Goal: Task Accomplishment & Management: Manage account settings

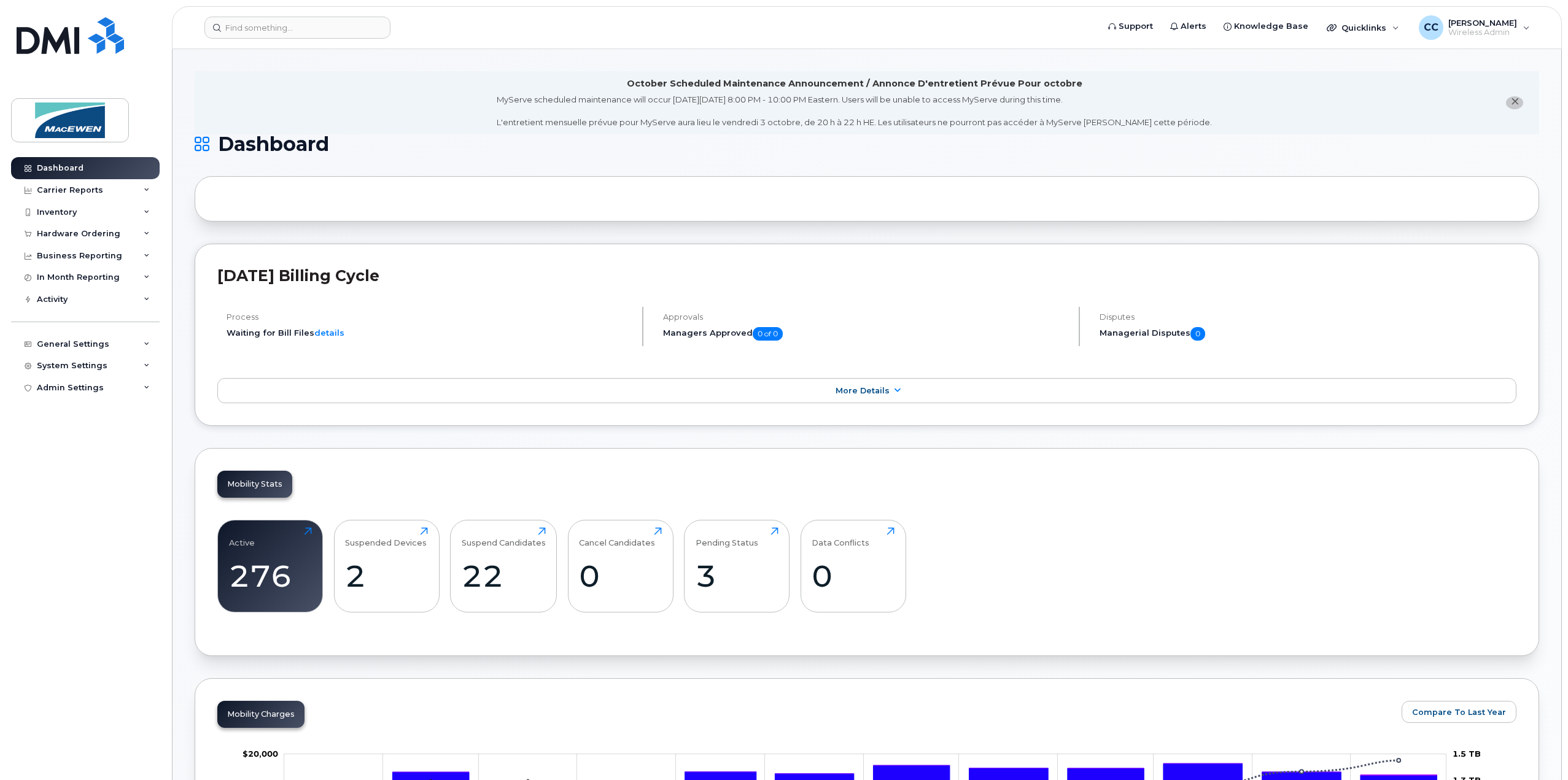
click at [75, 210] on div "Inventory" at bounding box center [57, 213] width 40 height 10
click at [71, 229] on div "Mobility Devices" at bounding box center [76, 234] width 69 height 11
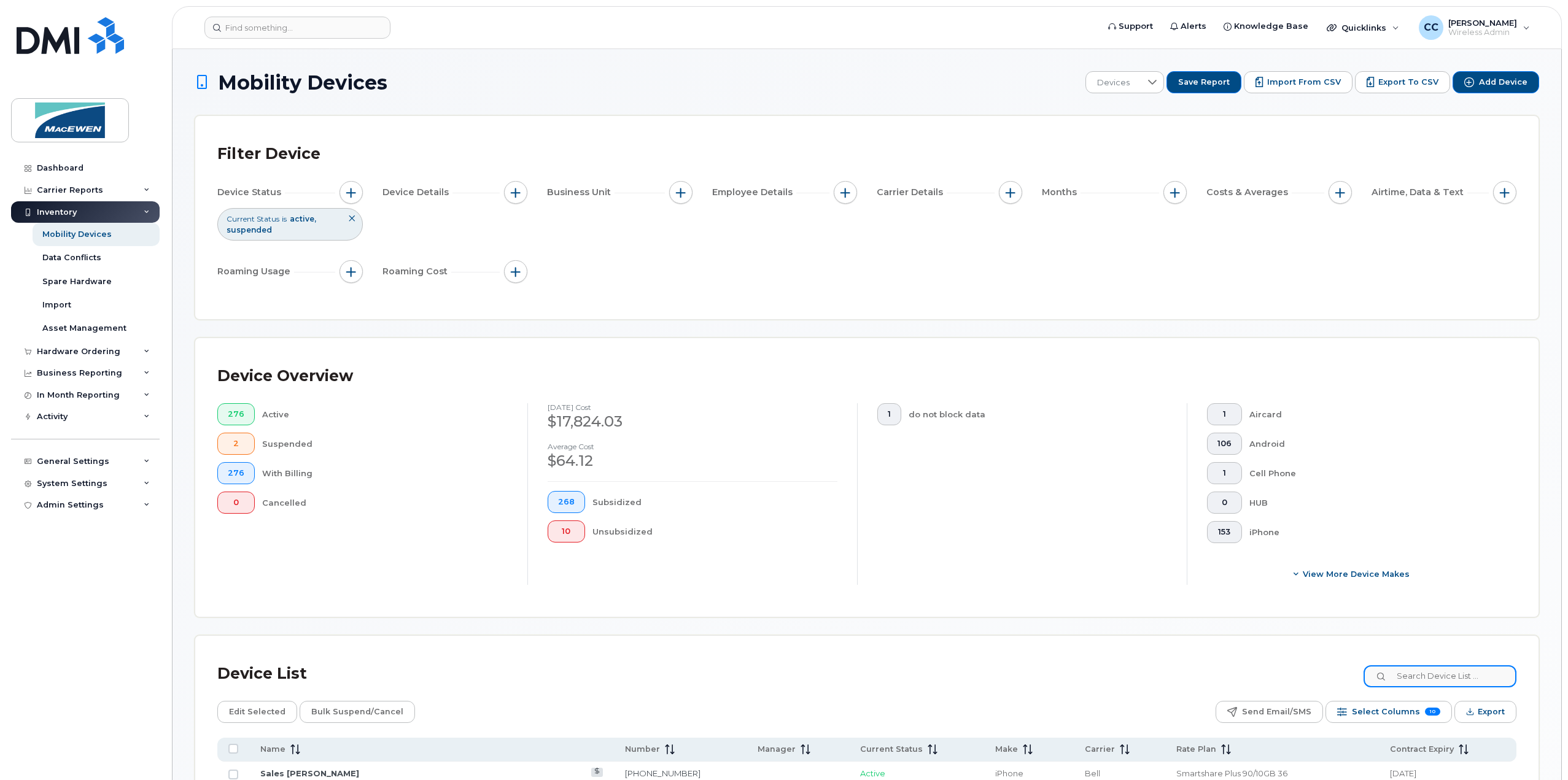
click at [1444, 671] on input at bounding box center [1440, 677] width 153 height 22
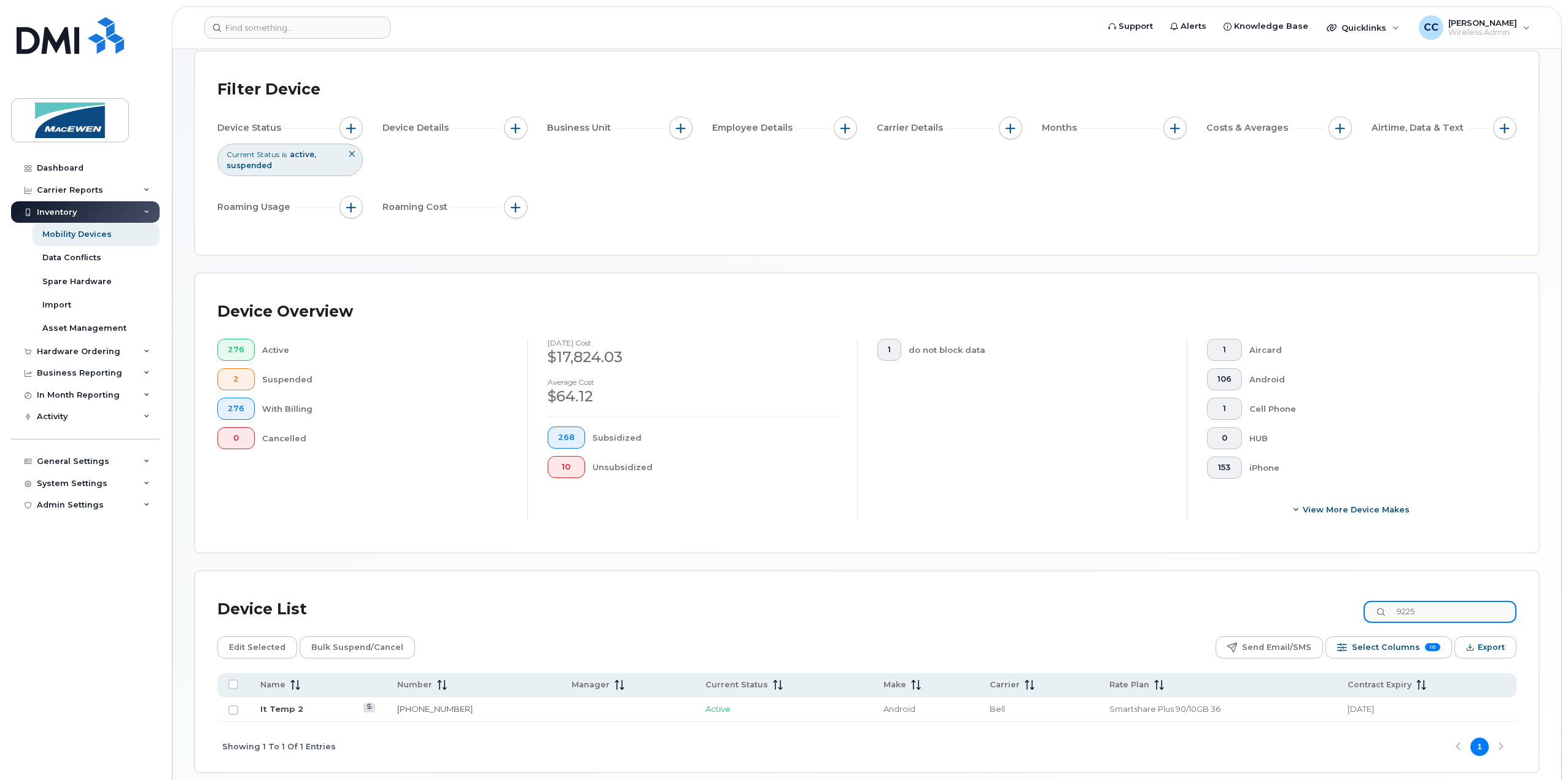
scroll to position [115, 0]
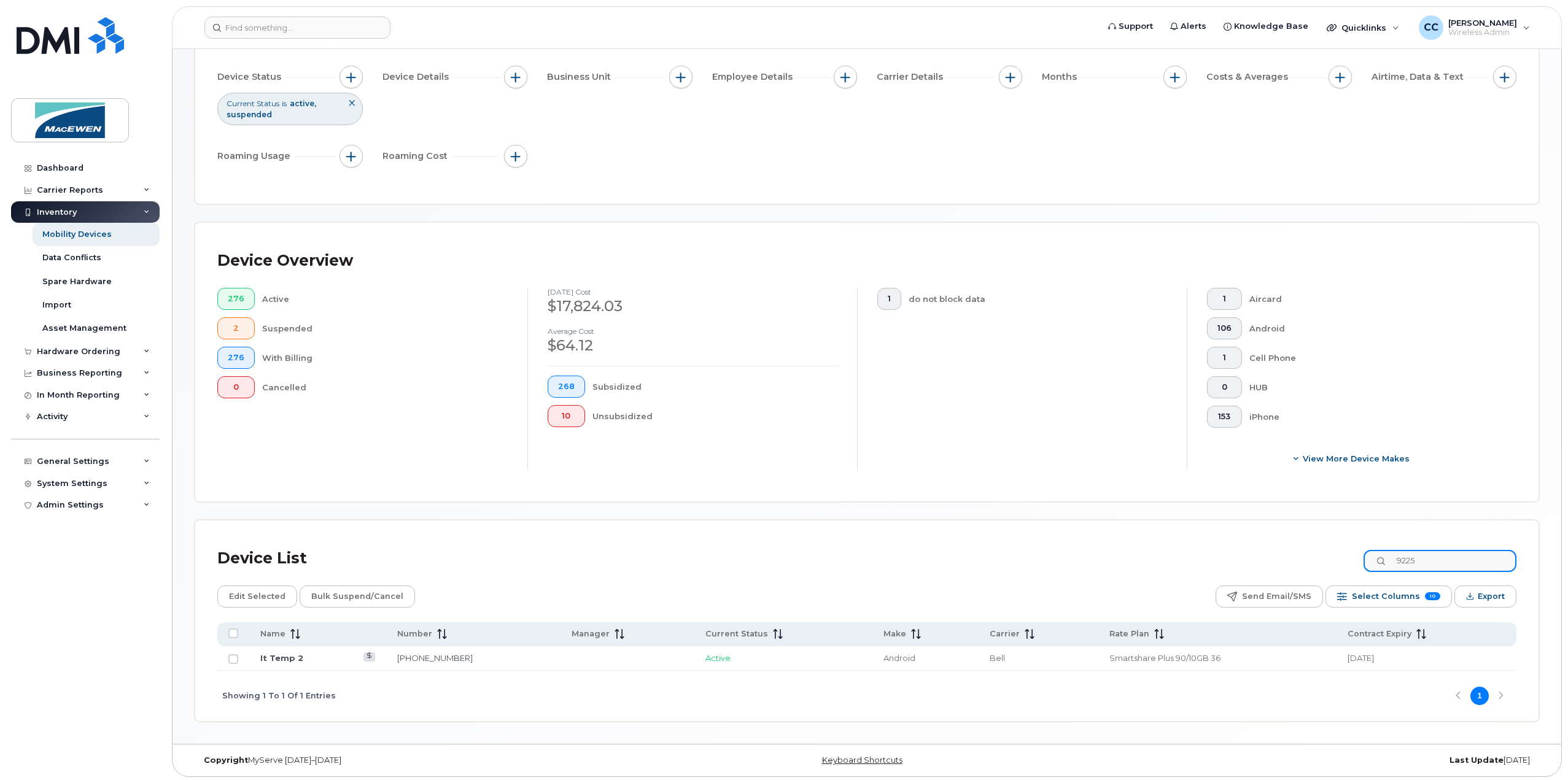
type input "9225"
click at [270, 654] on link "It Temp 2" at bounding box center [282, 658] width 43 height 10
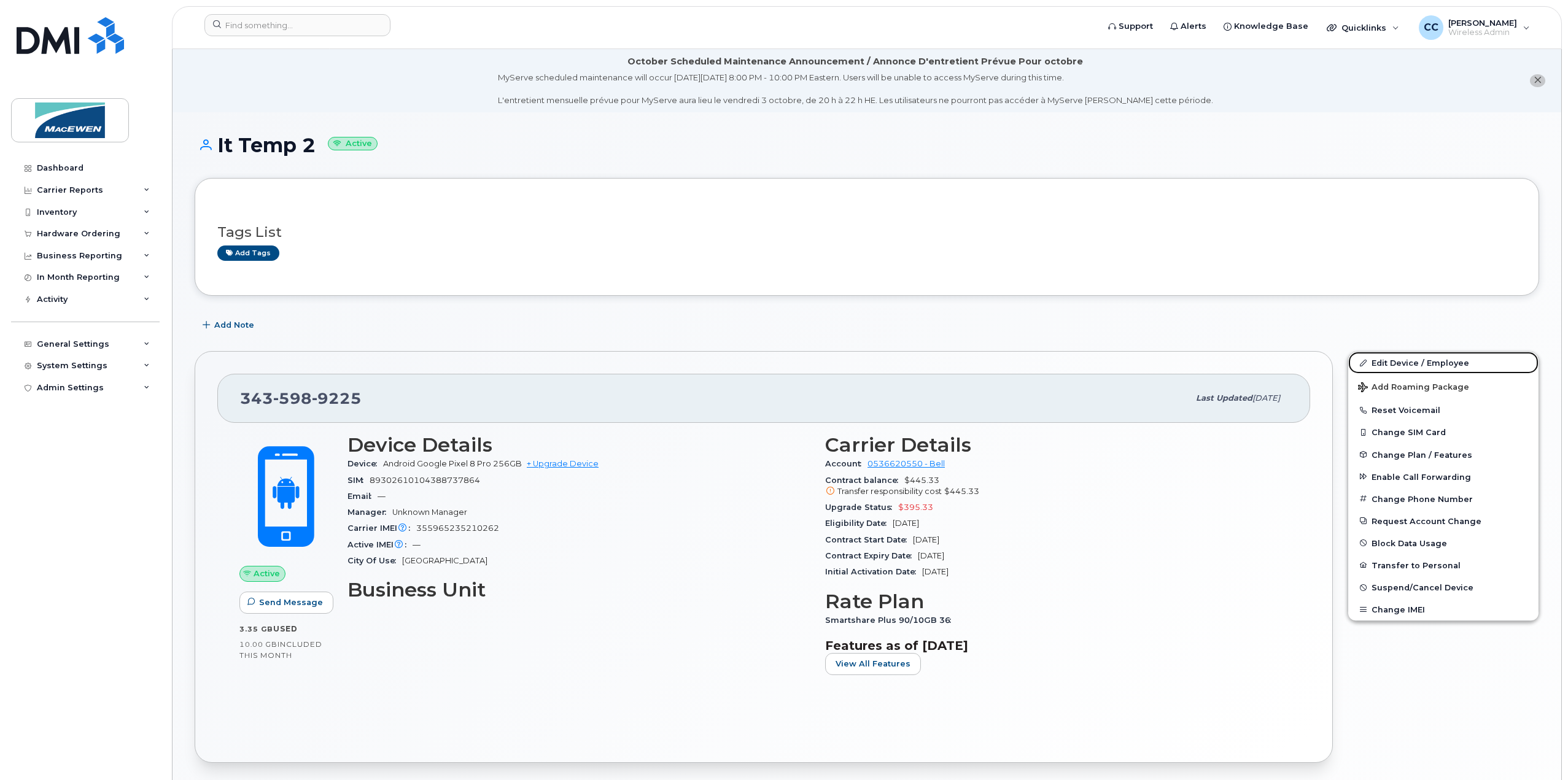
click at [1412, 359] on link "Edit Device / Employee" at bounding box center [1443, 362] width 190 height 22
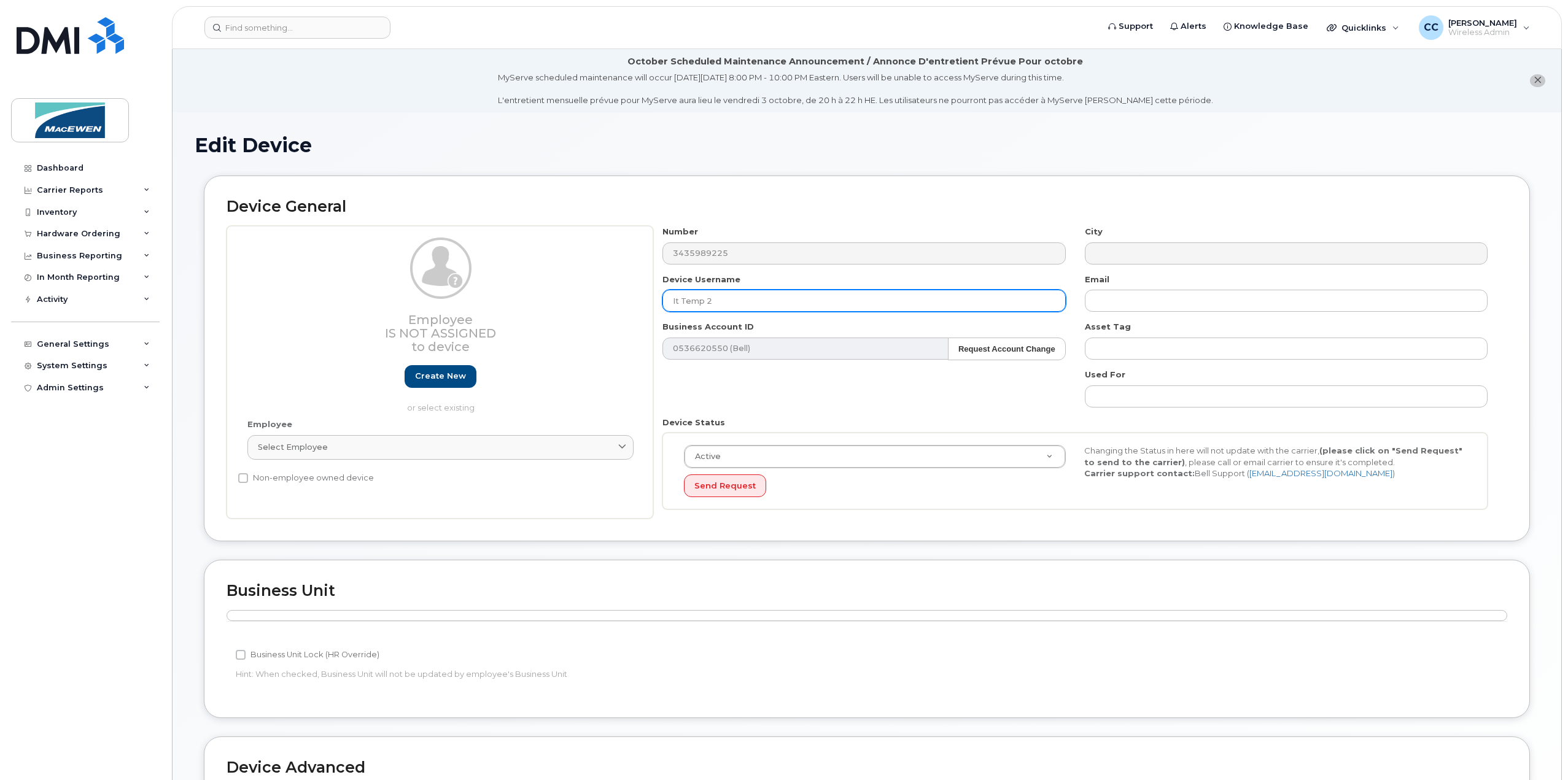
click at [745, 302] on input "It Temp 2" at bounding box center [863, 301] width 402 height 22
drag, startPoint x: 739, startPoint y: 302, endPoint x: 601, endPoint y: 298, distance: 138.1
click at [601, 298] on div "Employee Is not assigned to device Create new or select existing Employee Selec…" at bounding box center [867, 372] width 1281 height 293
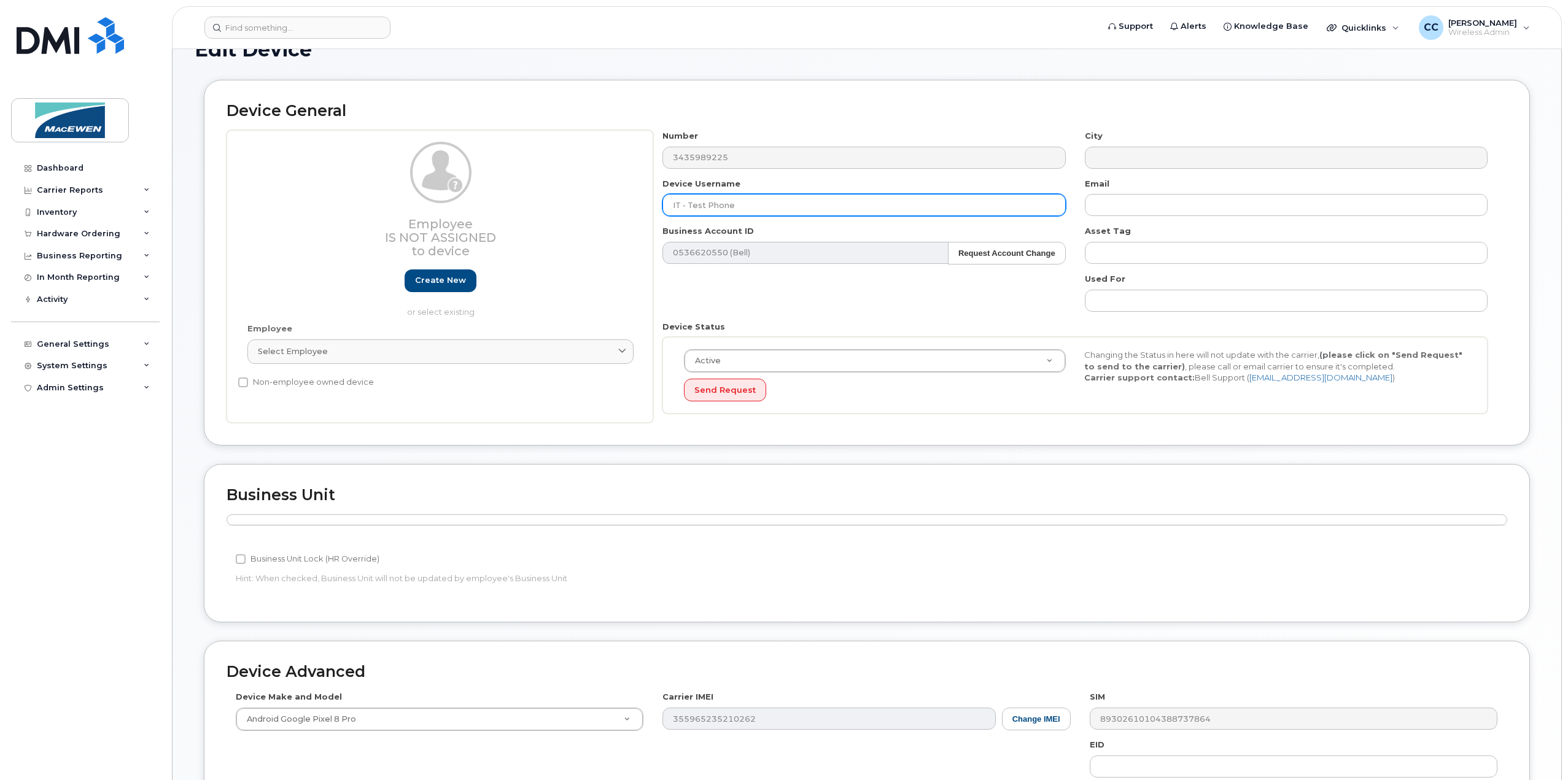
scroll to position [318, 0]
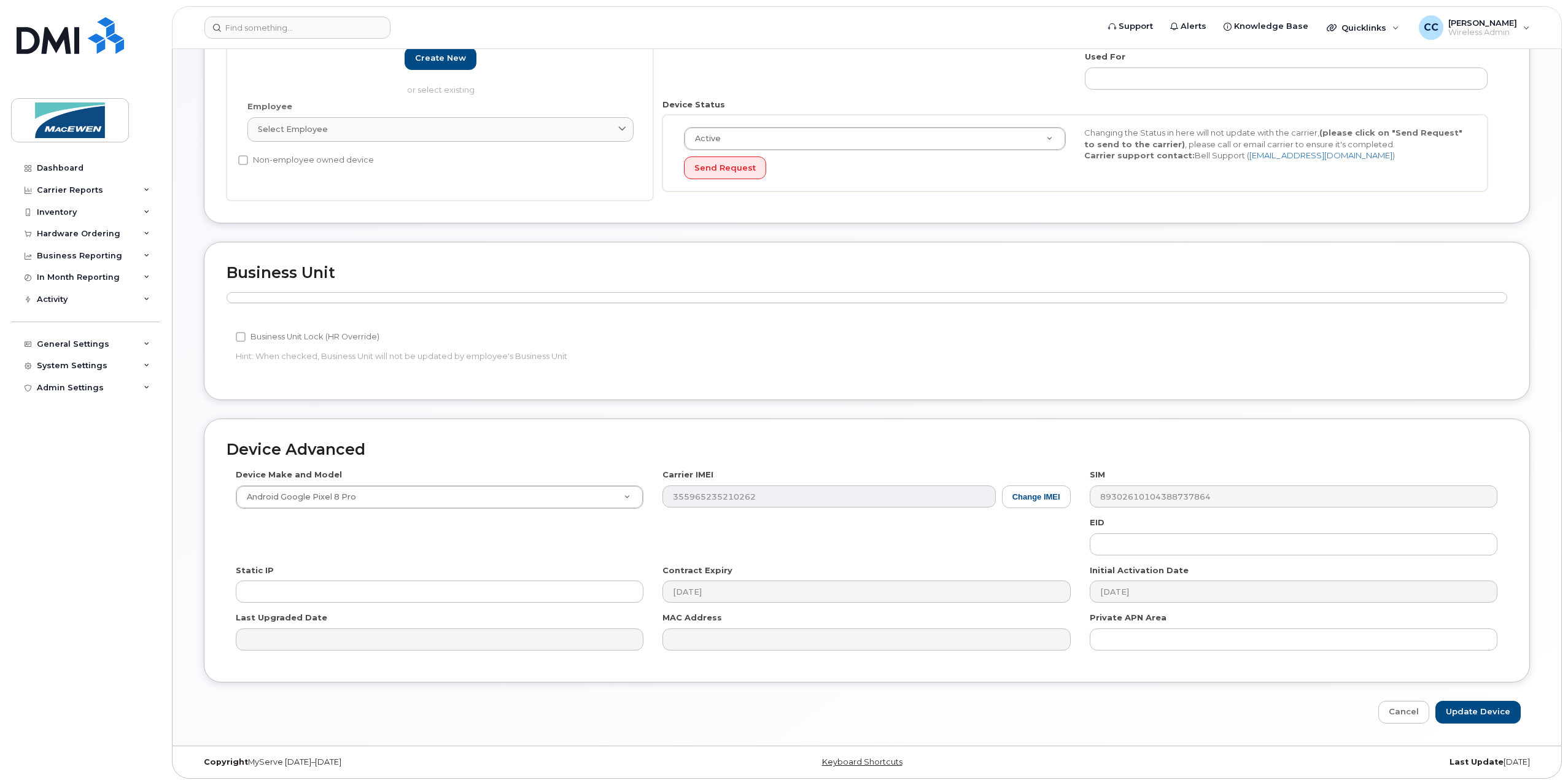
type input "IT - Test Phone"
click at [1463, 709] on input "Update Device" at bounding box center [1477, 712] width 85 height 22
type input "Saving..."
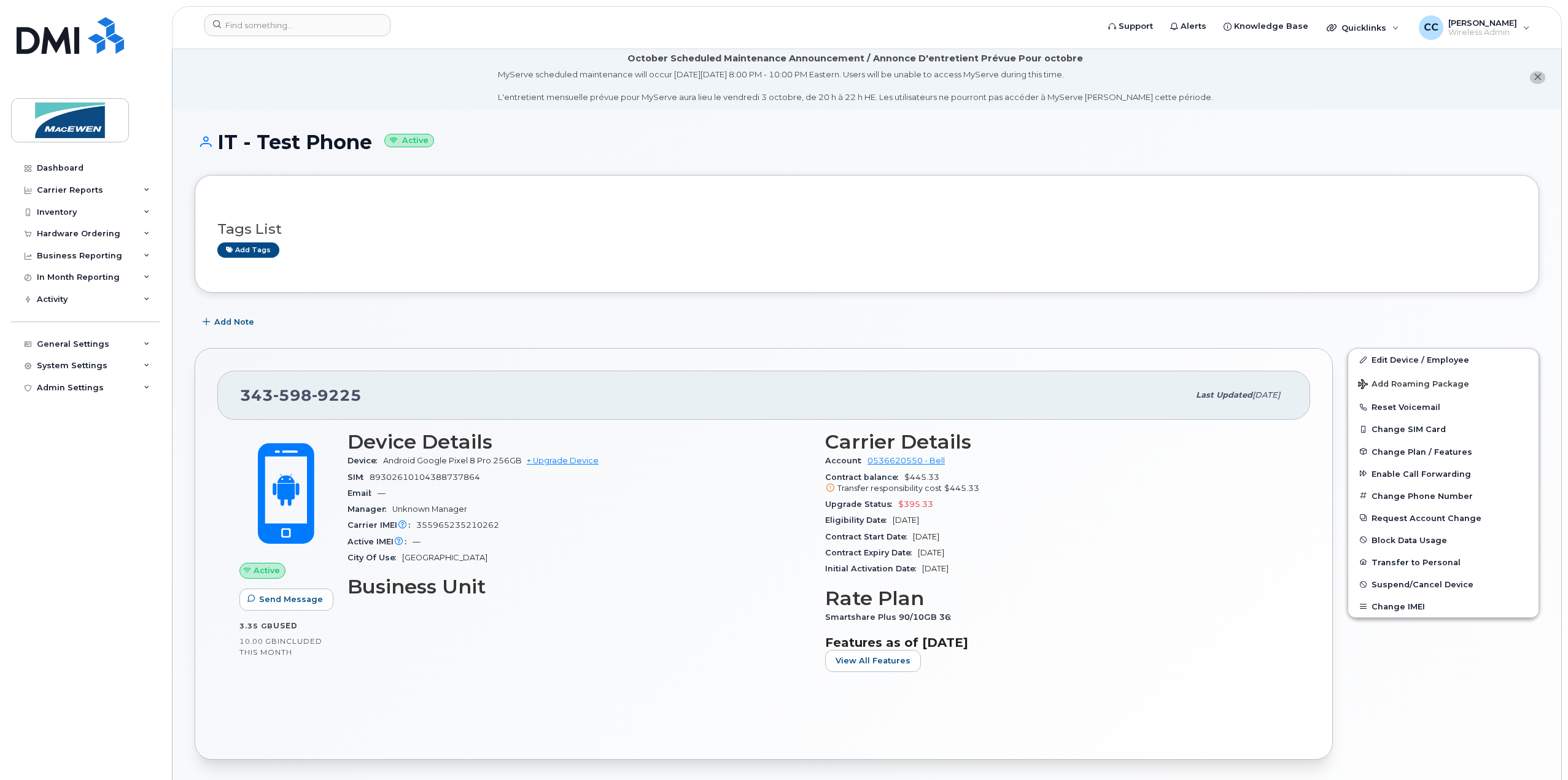
scroll to position [4, 0]
click at [73, 201] on div "Inventory" at bounding box center [85, 212] width 148 height 22
click at [78, 230] on div "Mobility Devices" at bounding box center [76, 234] width 69 height 11
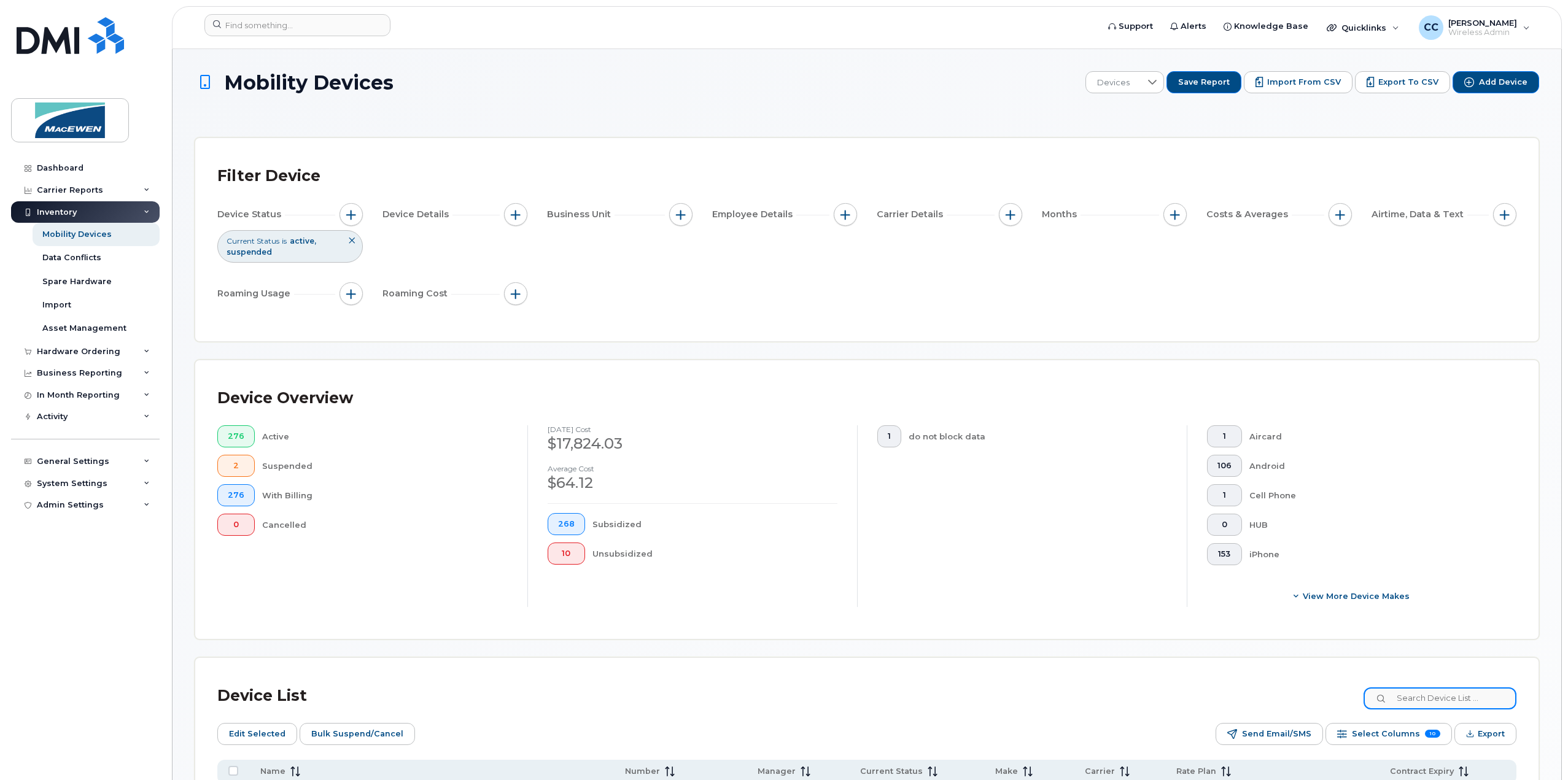
click at [1429, 704] on input at bounding box center [1440, 698] width 153 height 22
type input "IT"
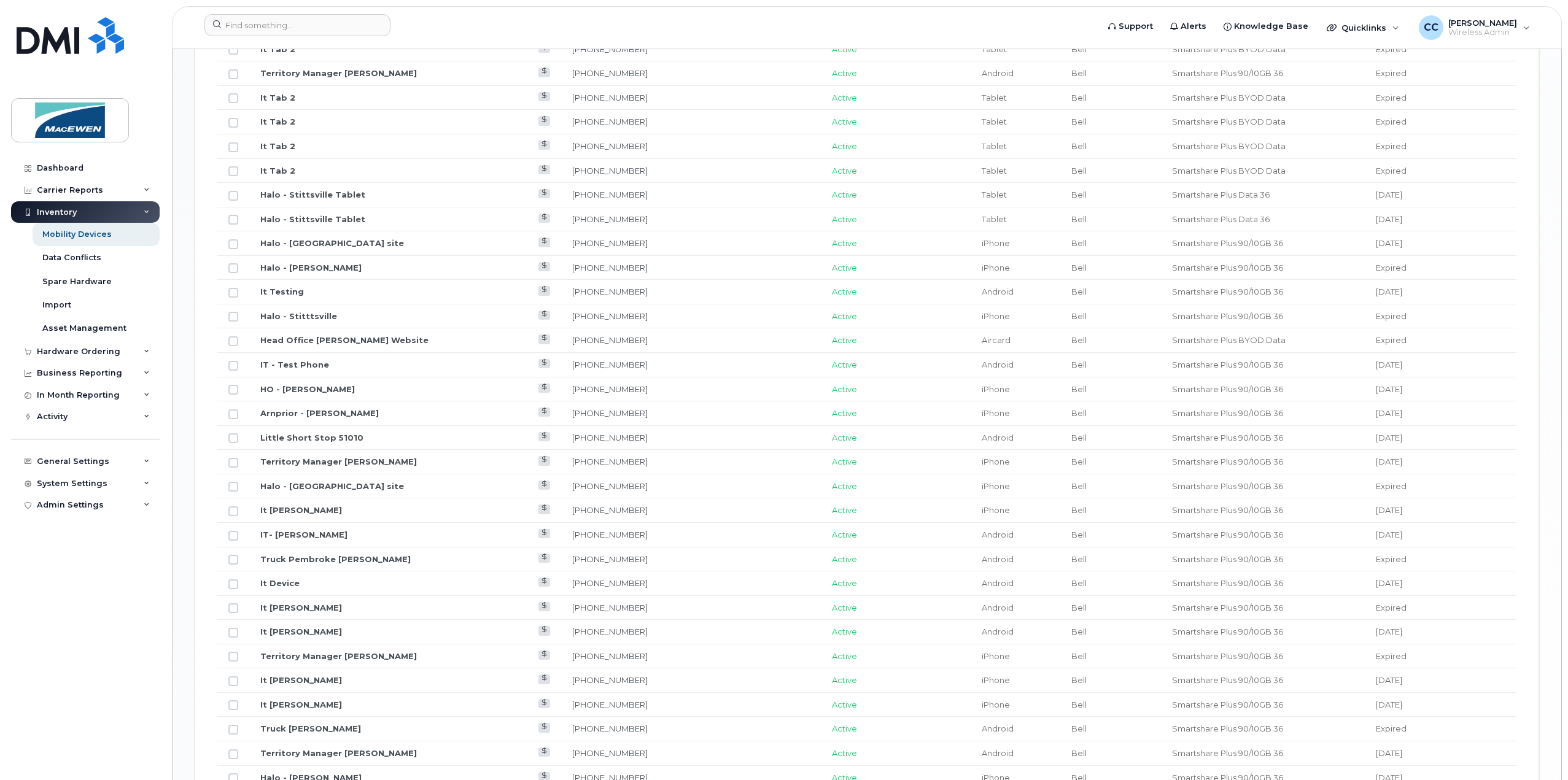
scroll to position [988, 0]
click at [282, 361] on link "IT - Test Phone" at bounding box center [295, 366] width 68 height 10
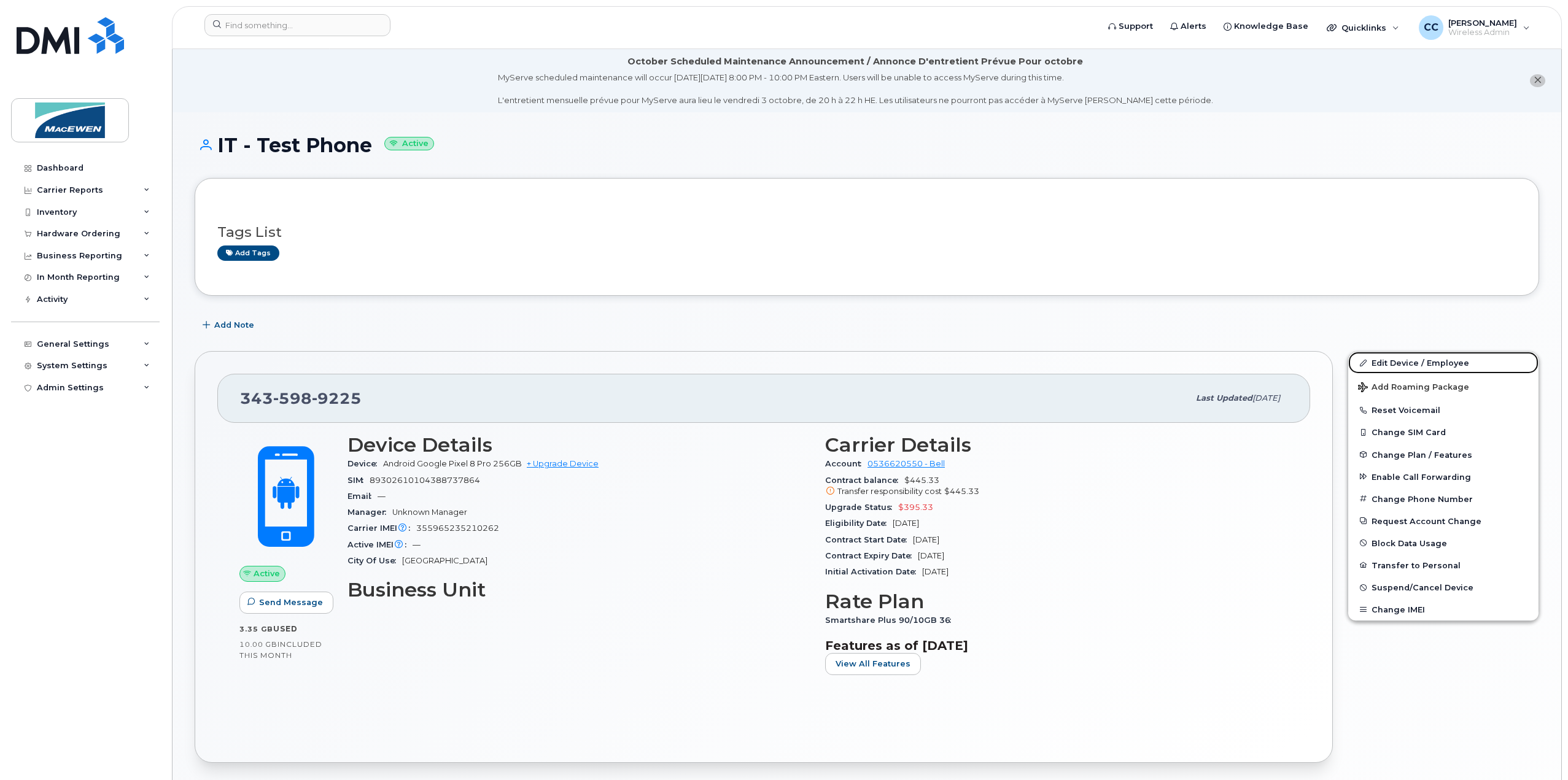
click at [1412, 356] on link "Edit Device / Employee" at bounding box center [1443, 362] width 190 height 22
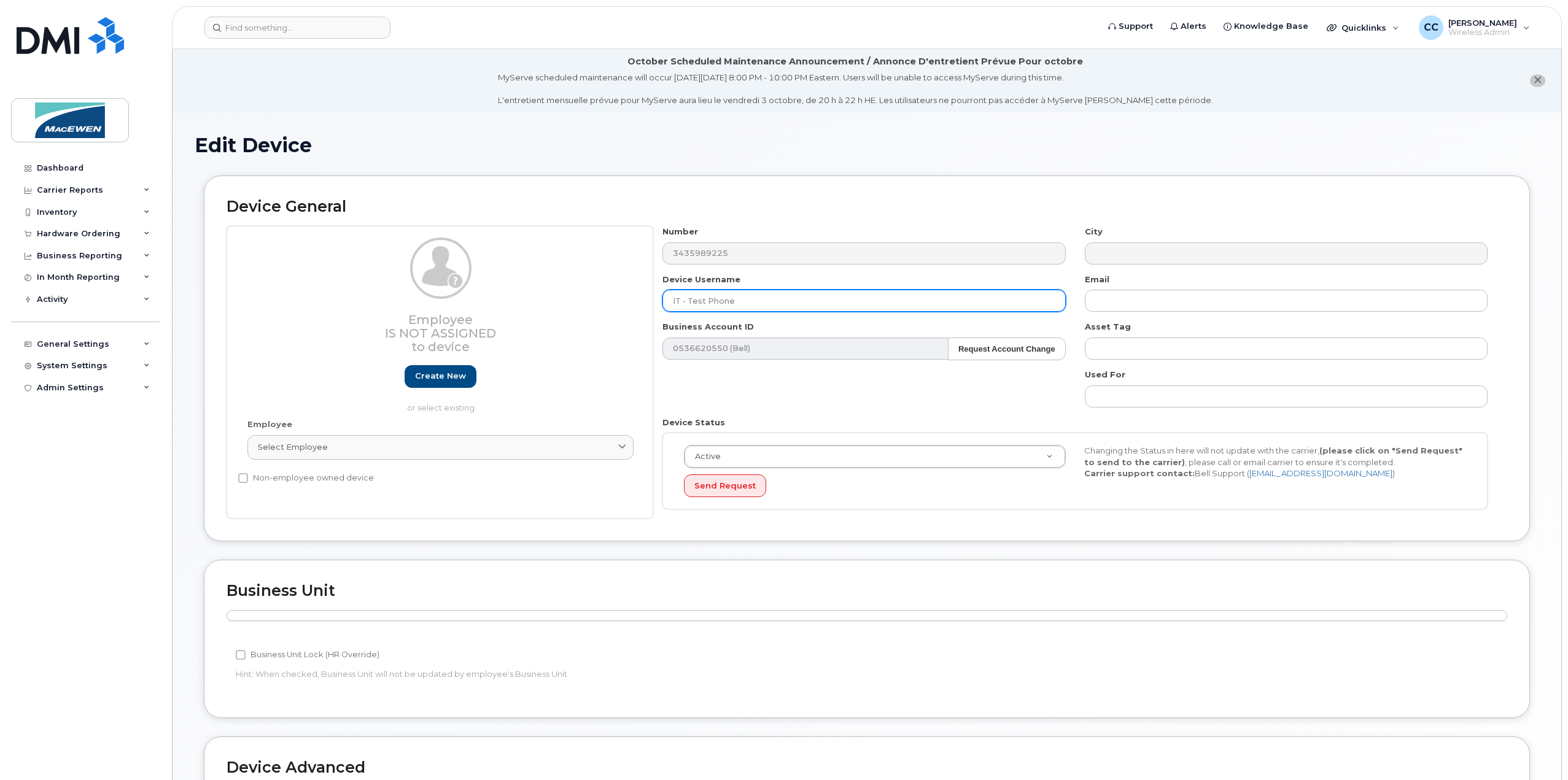
click at [783, 300] on input "IT - Test Phone" at bounding box center [863, 301] width 402 height 22
click at [755, 295] on input "IT - Test Phone" at bounding box center [863, 301] width 402 height 22
drag, startPoint x: 778, startPoint y: 303, endPoint x: 618, endPoint y: 294, distance: 160.3
click at [618, 294] on div "Employee Is not assigned to device Create new or select existing Employee Selec…" at bounding box center [867, 372] width 1281 height 293
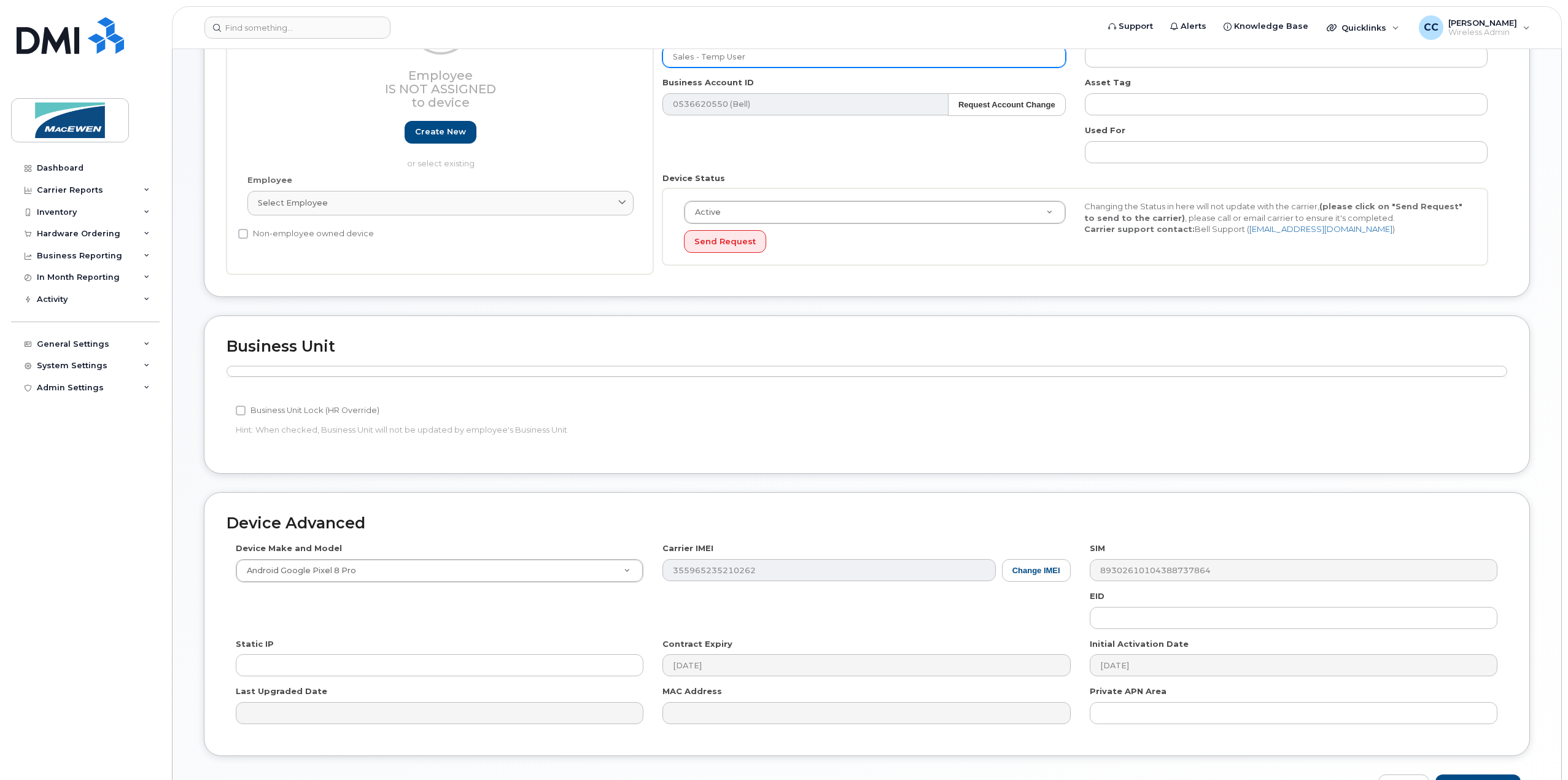
scroll to position [318, 0]
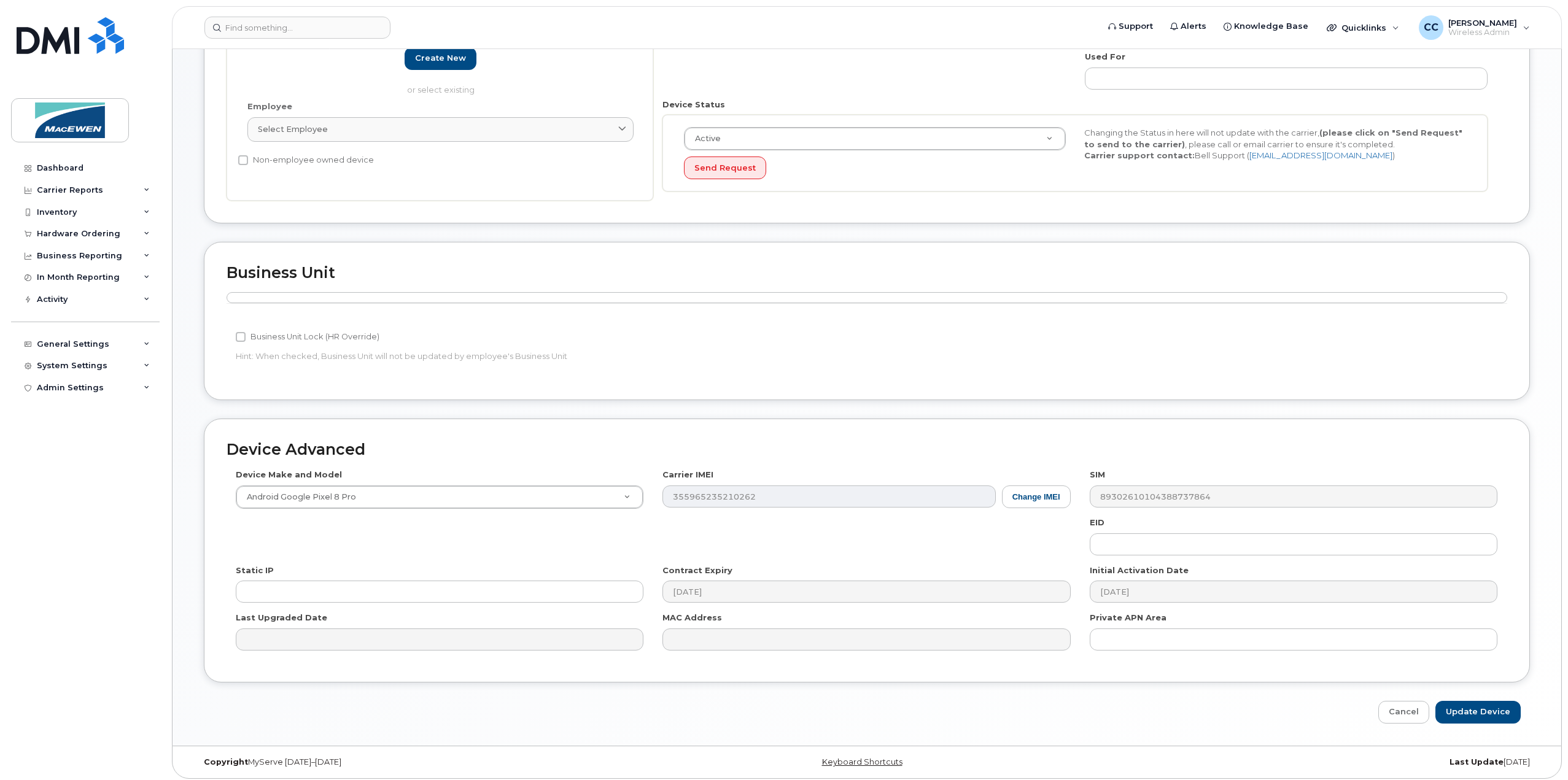
type input "Sales - Temp User"
click at [1479, 704] on input "Update Device" at bounding box center [1477, 712] width 85 height 22
type input "Saving..."
